Goal: Transaction & Acquisition: Purchase product/service

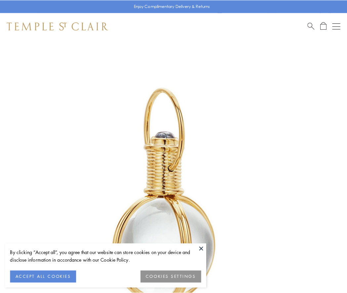
scroll to position [172, 0]
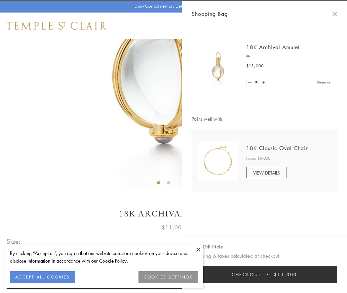
click at [264, 275] on button "Checkout $11,000" at bounding box center [264, 274] width 145 height 17
